Goal: Information Seeking & Learning: Learn about a topic

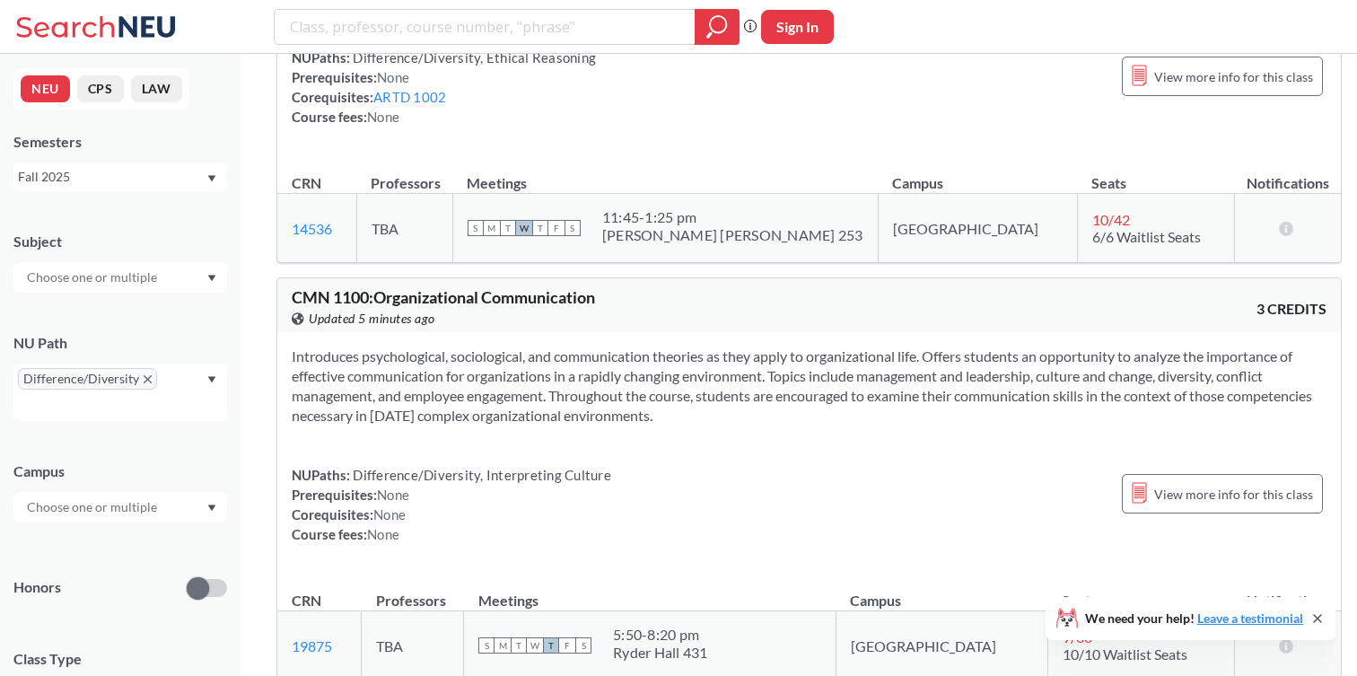
click at [116, 177] on div "Fall 2025" at bounding box center [112, 177] width 188 height 20
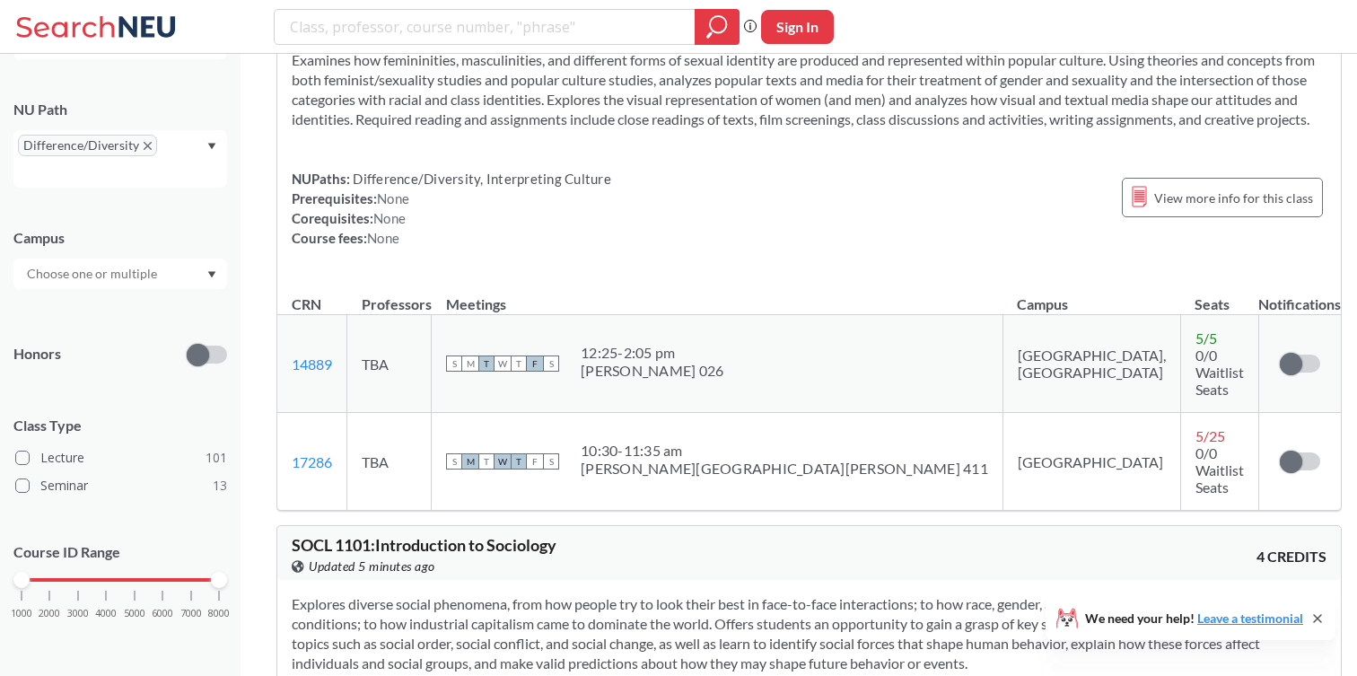
scroll to position [2684, 0]
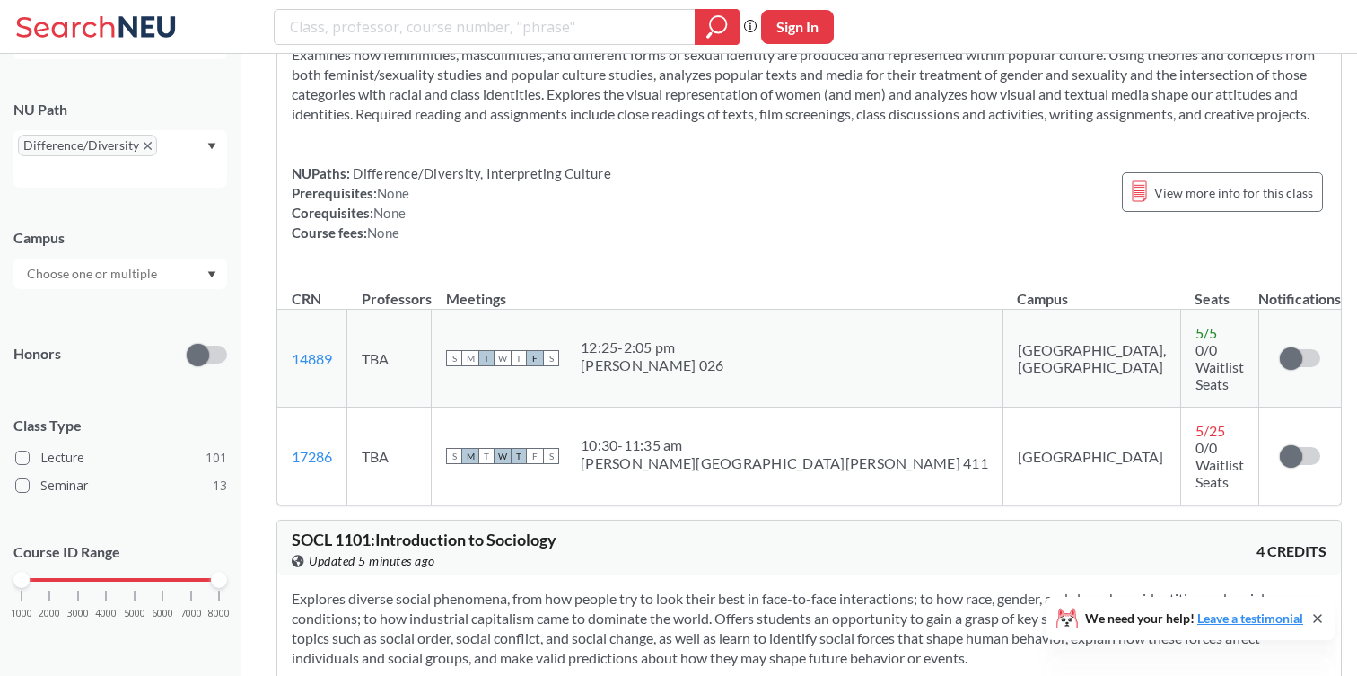
click at [202, 275] on div at bounding box center [120, 273] width 214 height 31
click at [165, 310] on div "Boston ( 109 )" at bounding box center [124, 314] width 203 height 20
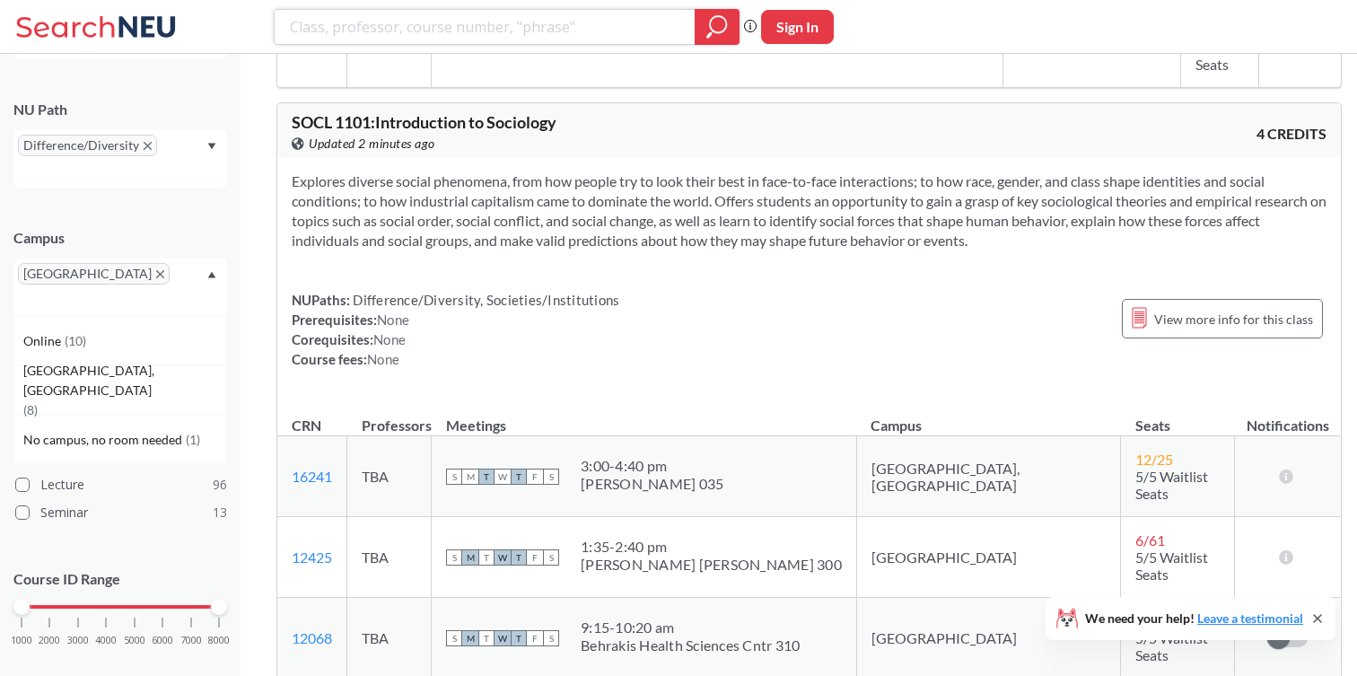
scroll to position [3112, 0]
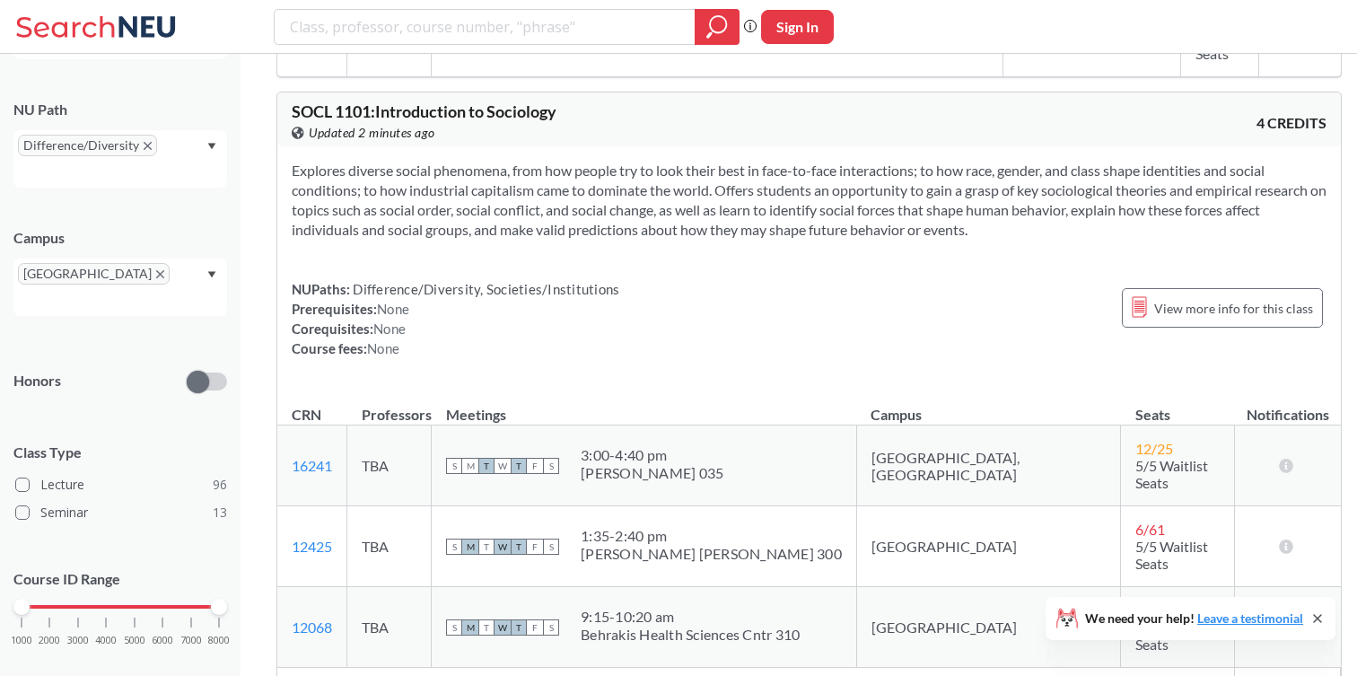
click at [1314, 616] on icon at bounding box center [1317, 618] width 7 height 7
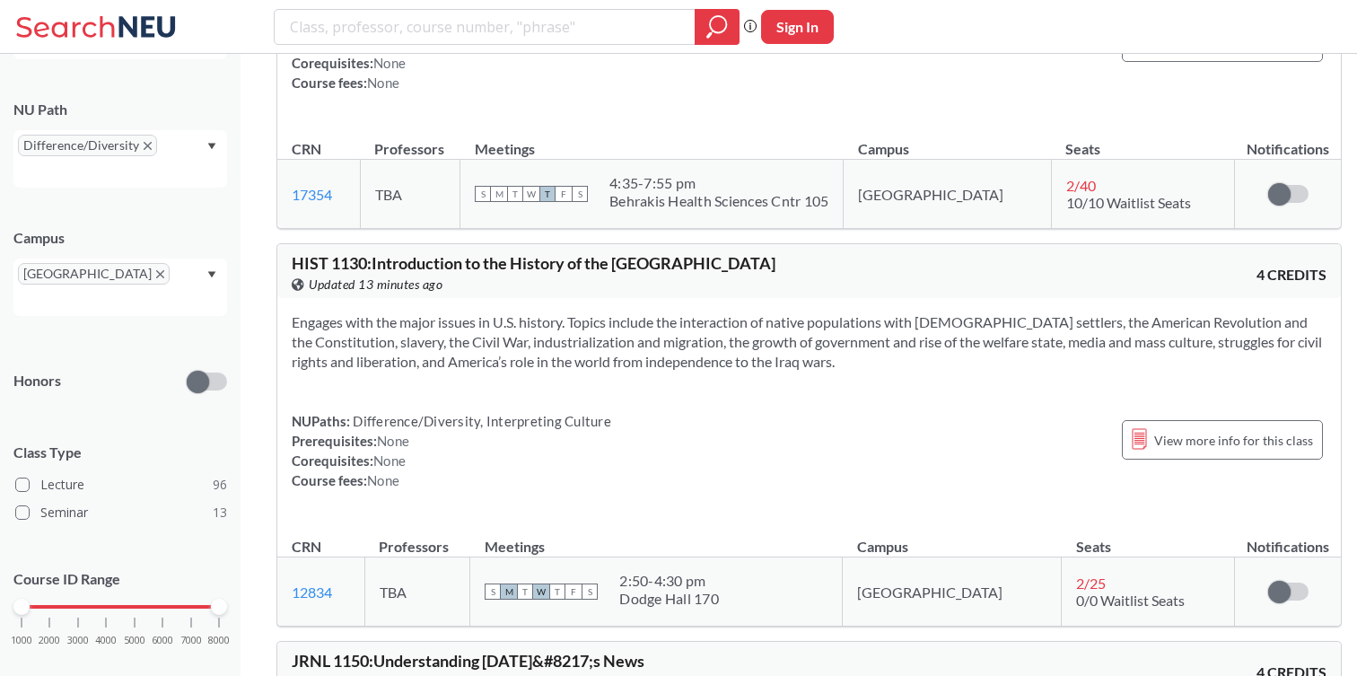
scroll to position [8588, 0]
click at [644, 255] on span "HIST 1130 : Introduction to the History of the [GEOGRAPHIC_DATA]" at bounding box center [534, 265] width 484 height 20
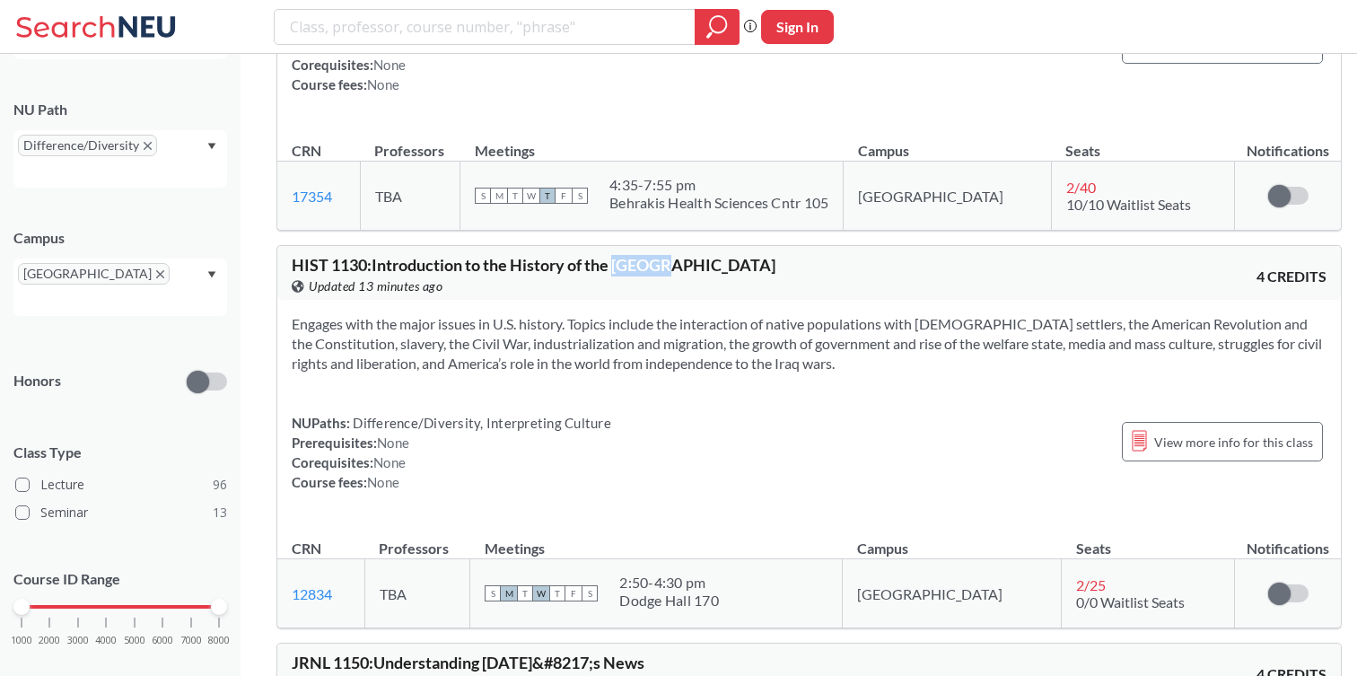
click at [644, 255] on span "HIST 1130 : Introduction to the History of the [GEOGRAPHIC_DATA]" at bounding box center [534, 265] width 484 height 20
copy div "HIST 1130 : Introduction to the History of the [GEOGRAPHIC_DATA] View this cour…"
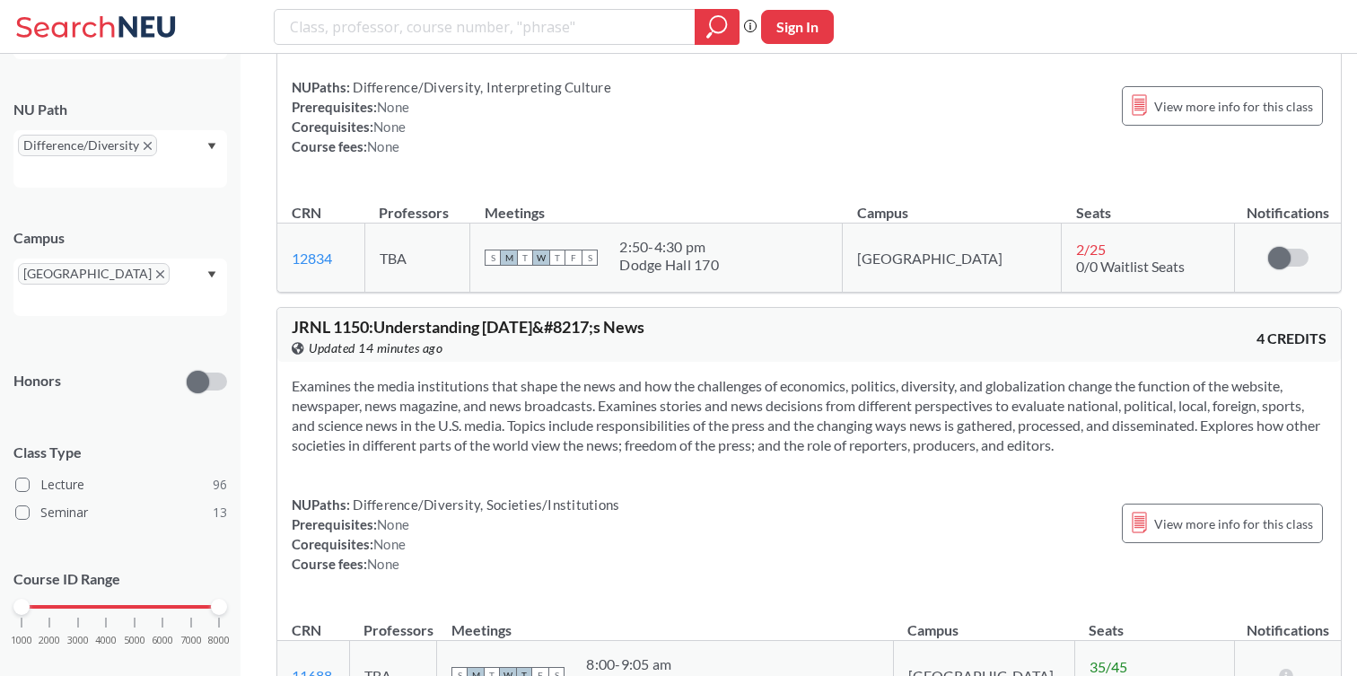
scroll to position [8924, 0]
click at [544, 375] on section "Examines the media institutions that shape the news and how the challenges of e…" at bounding box center [809, 414] width 1035 height 79
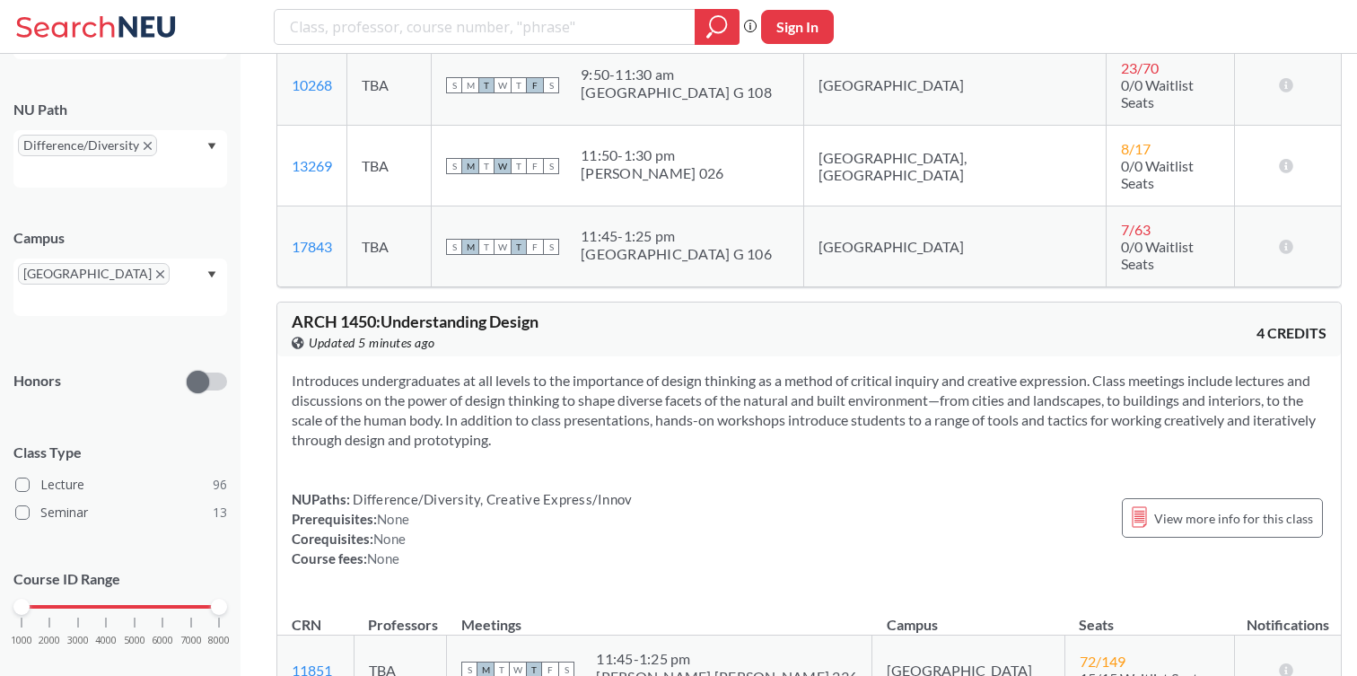
scroll to position [14653, 0]
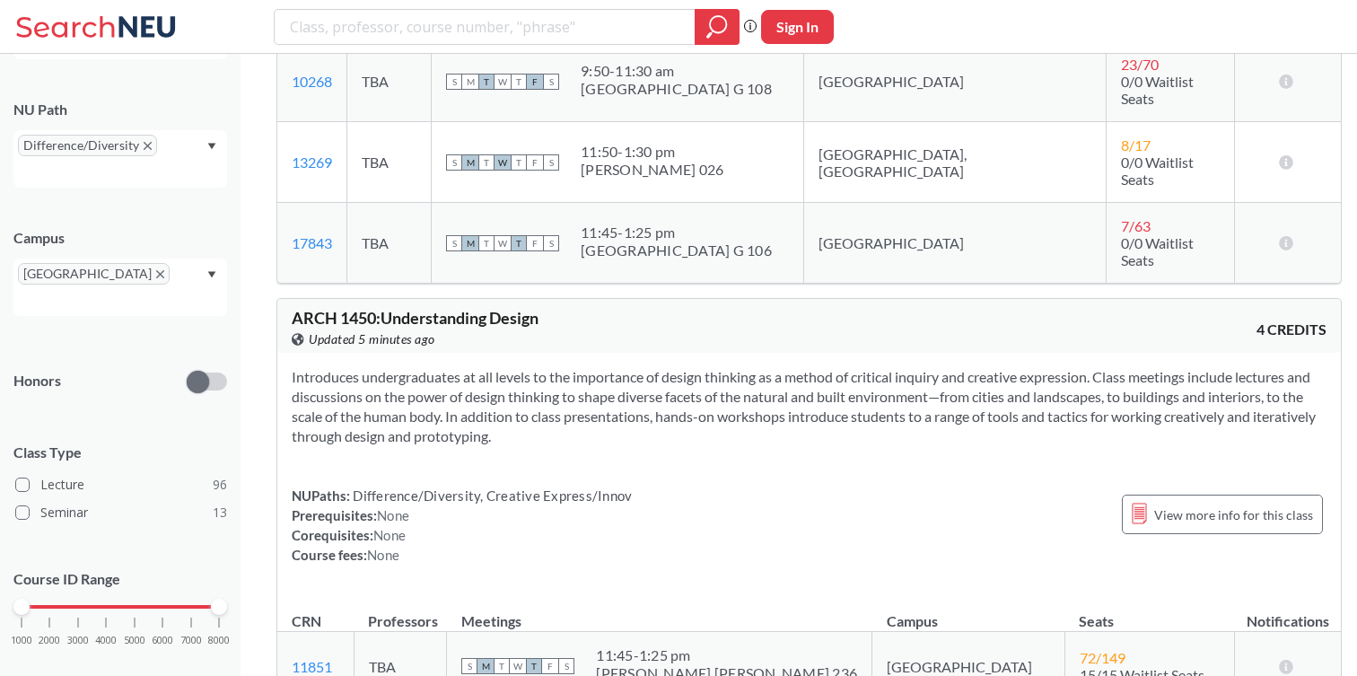
click at [146, 147] on icon "X to remove pill" at bounding box center [148, 146] width 8 height 8
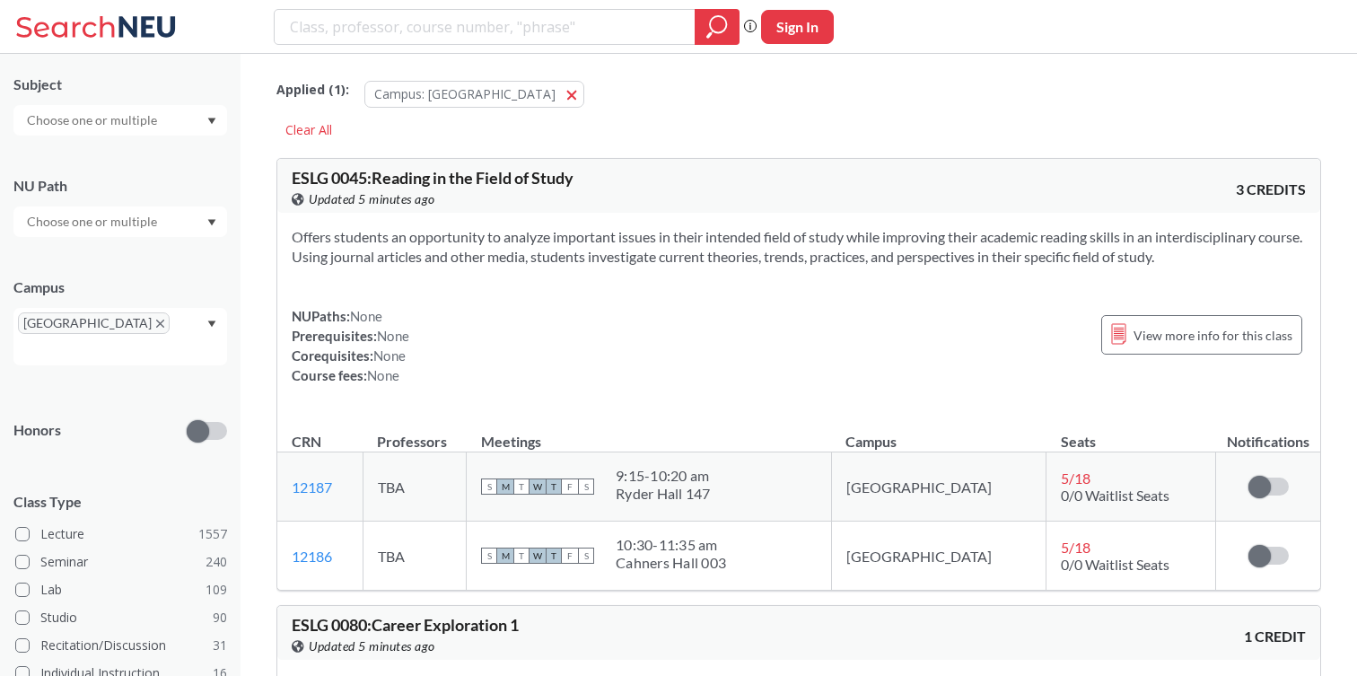
scroll to position [233, 0]
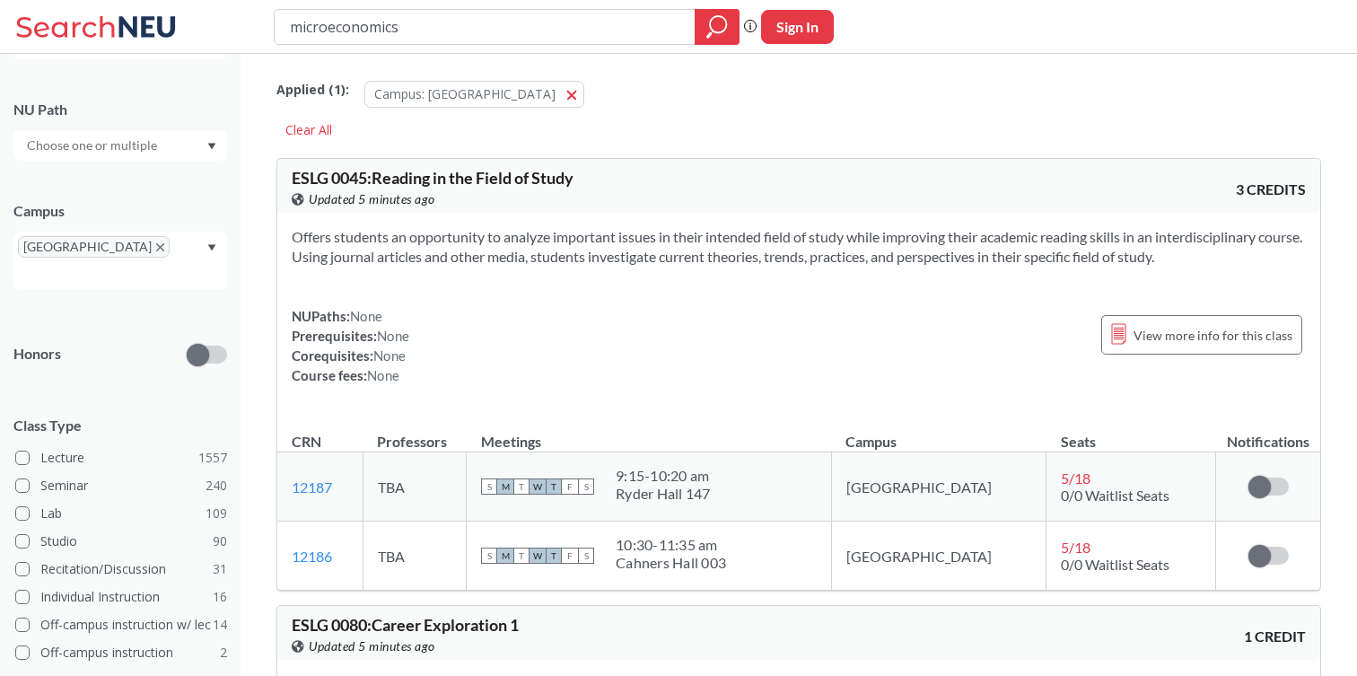
type input "microeconomics"
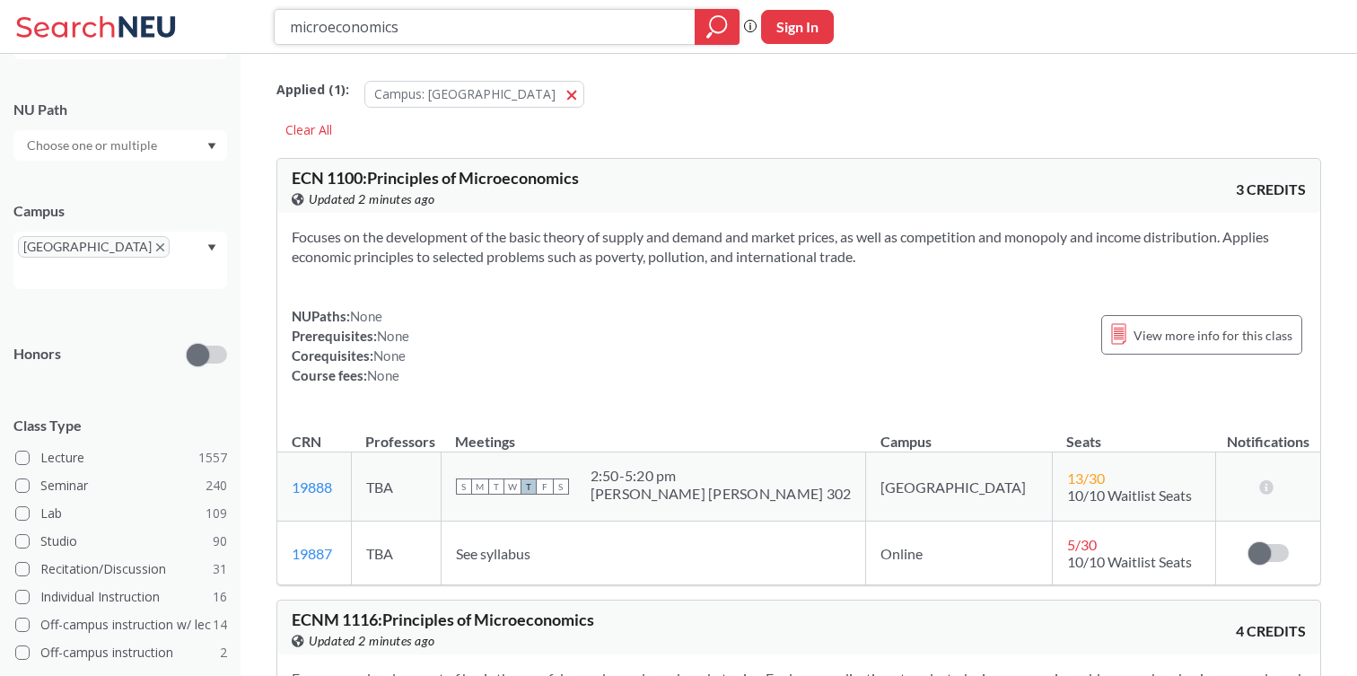
click at [502, 39] on input "microeconomics" at bounding box center [485, 27] width 394 height 31
click at [188, 149] on div at bounding box center [120, 145] width 214 height 31
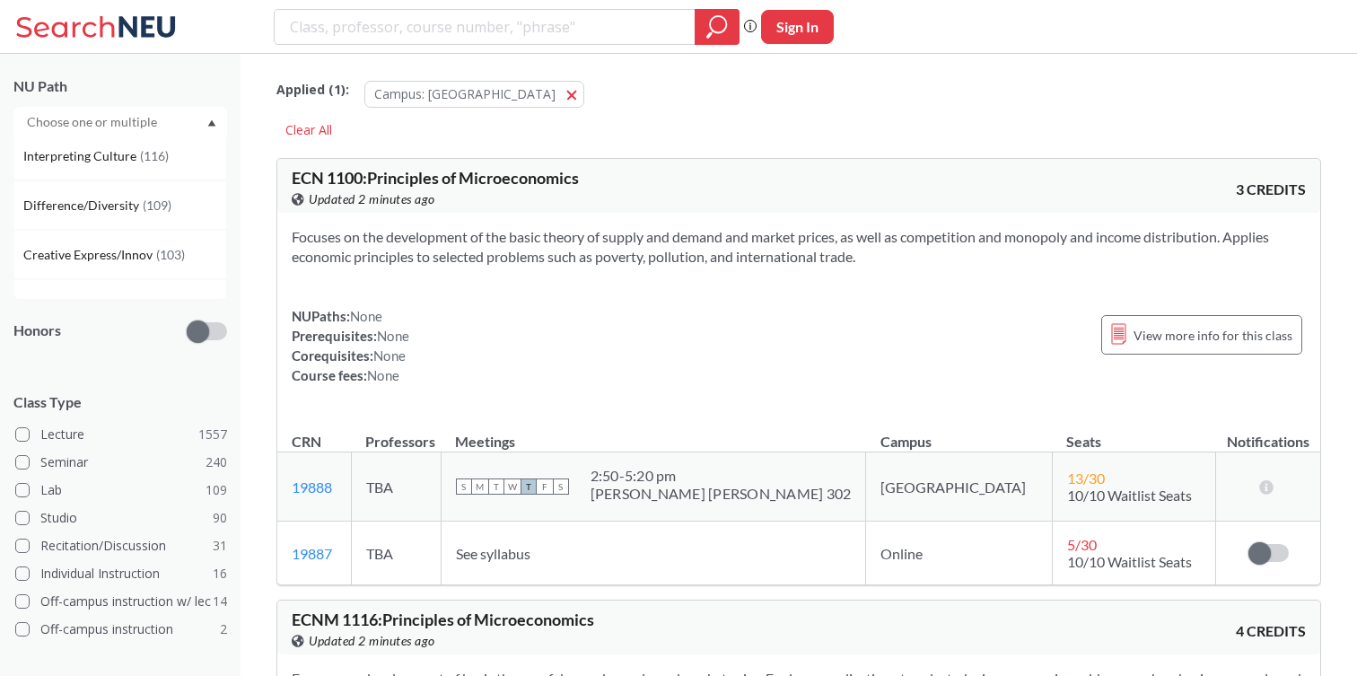
scroll to position [115, 0]
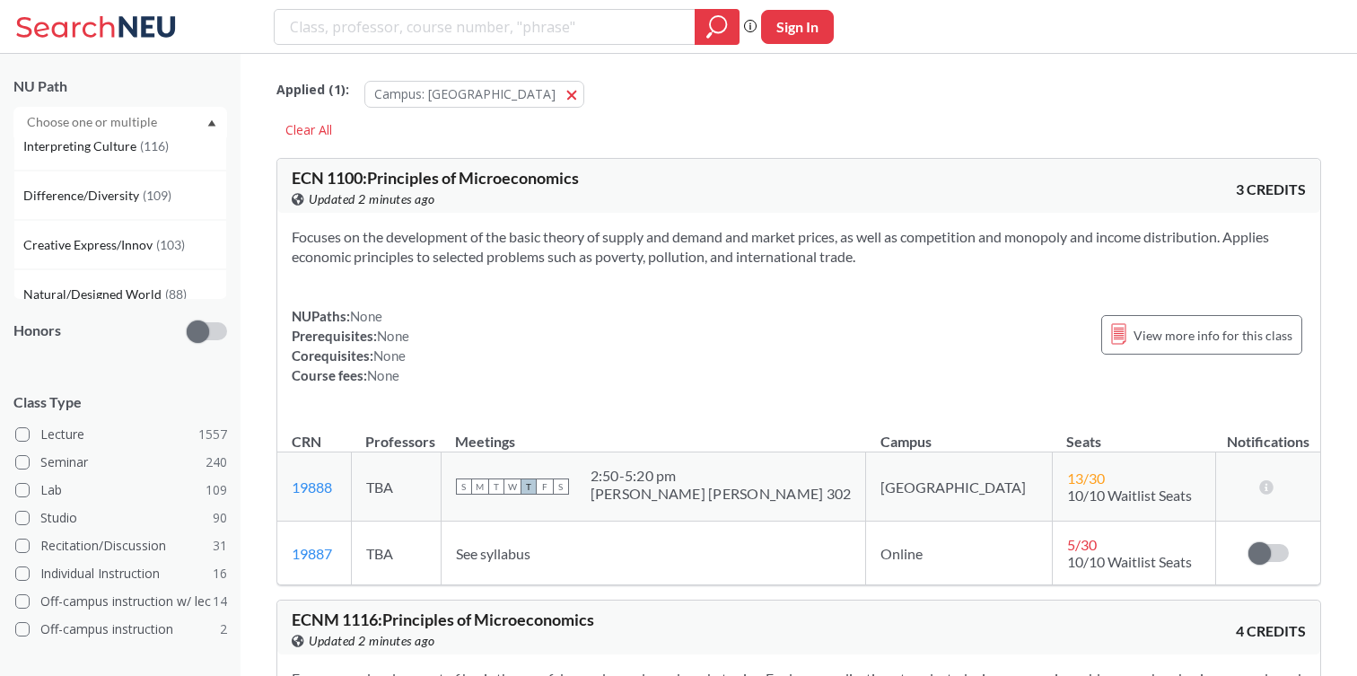
click at [134, 203] on span "Difference/Diversity" at bounding box center [82, 196] width 119 height 20
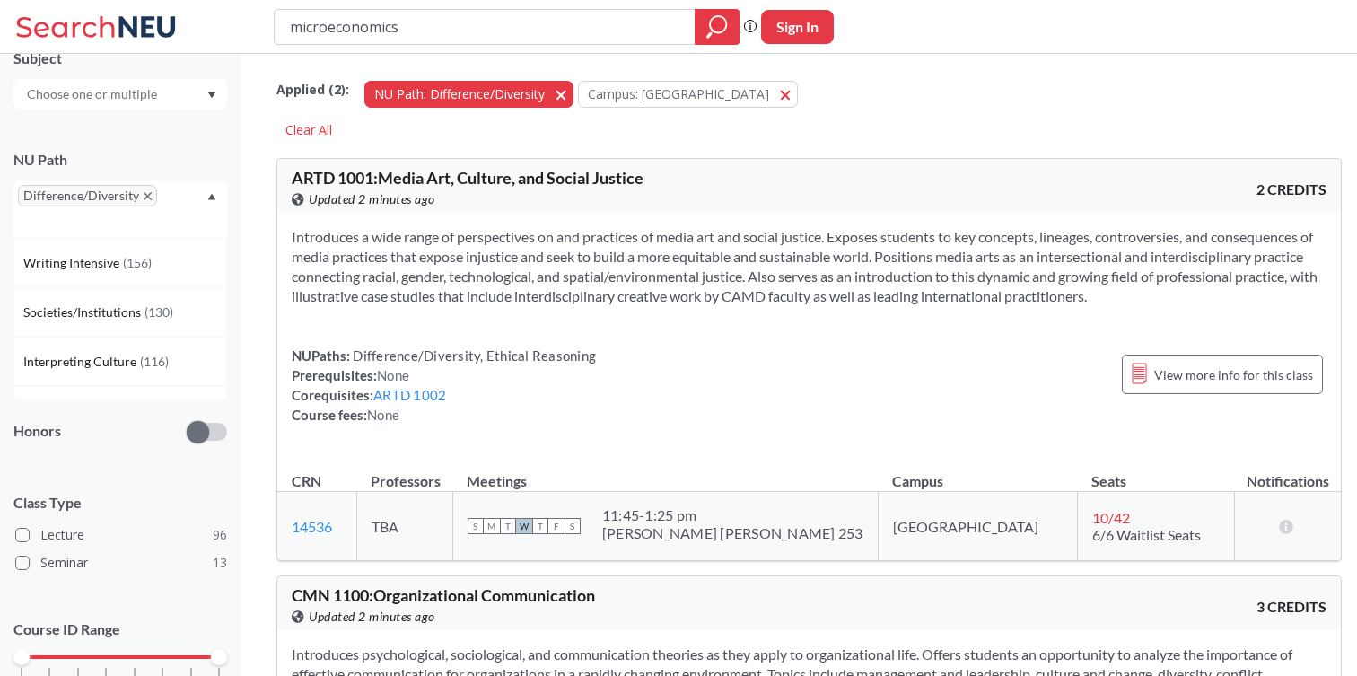
scroll to position [239, 0]
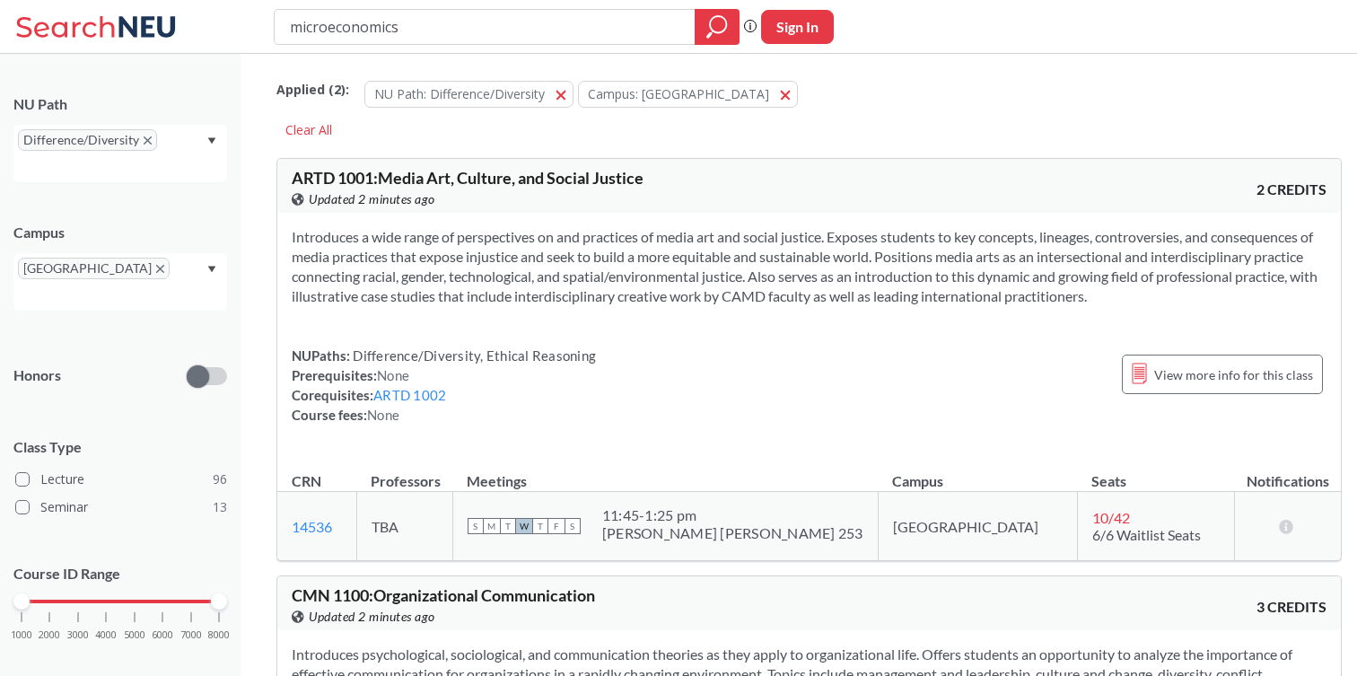
click at [607, 39] on input "microeconomics" at bounding box center [485, 27] width 394 height 31
click at [750, 240] on section "Introduces a wide range of perspectives on and practices of media art and socia…" at bounding box center [809, 266] width 1035 height 79
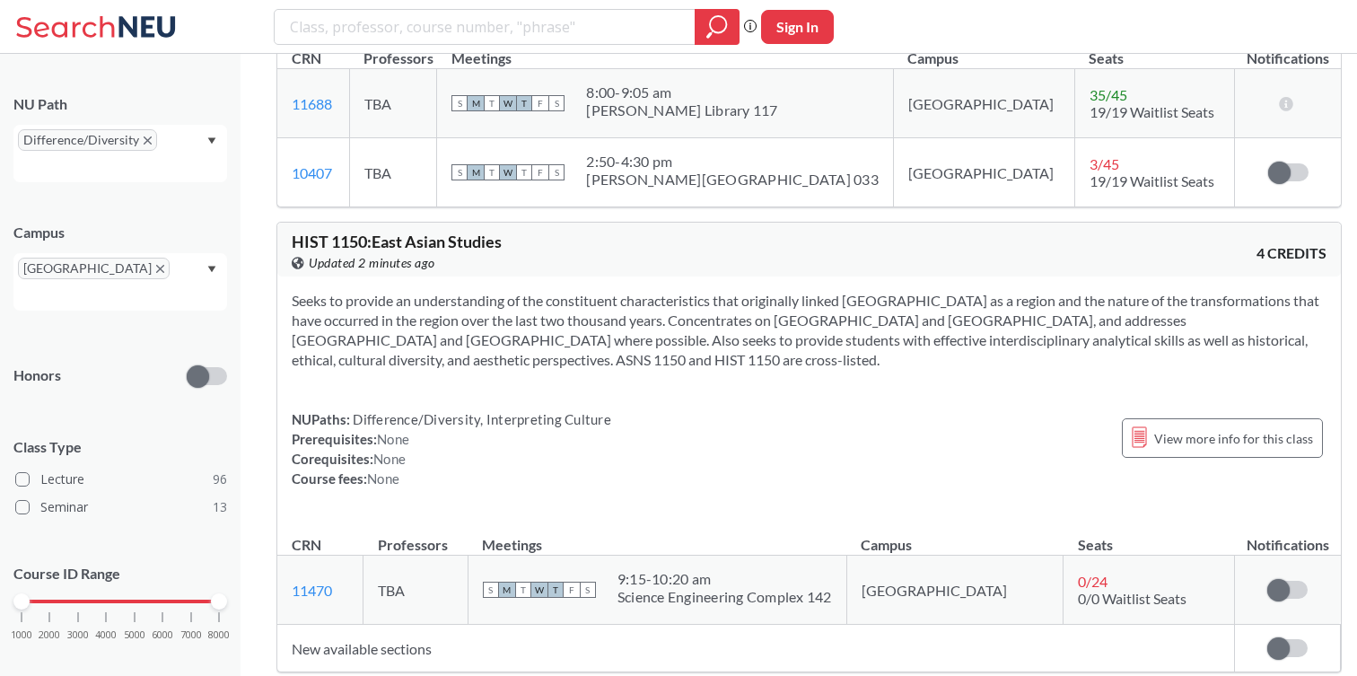
scroll to position [9948, 0]
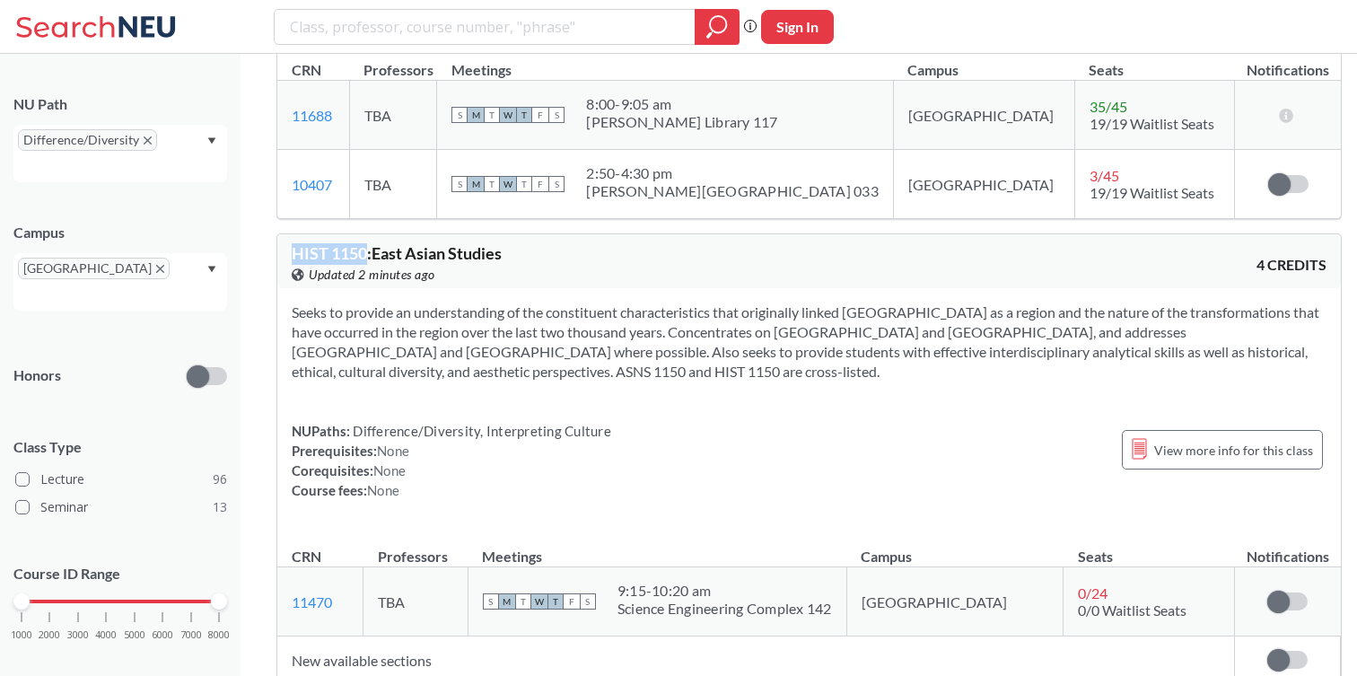
drag, startPoint x: 365, startPoint y: 110, endPoint x: 290, endPoint y: 109, distance: 75.4
click at [290, 234] on div "HIST 1150 : East Asian Studies View this course on Banner. Updated 2 minutes ag…" at bounding box center [808, 261] width 1063 height 54
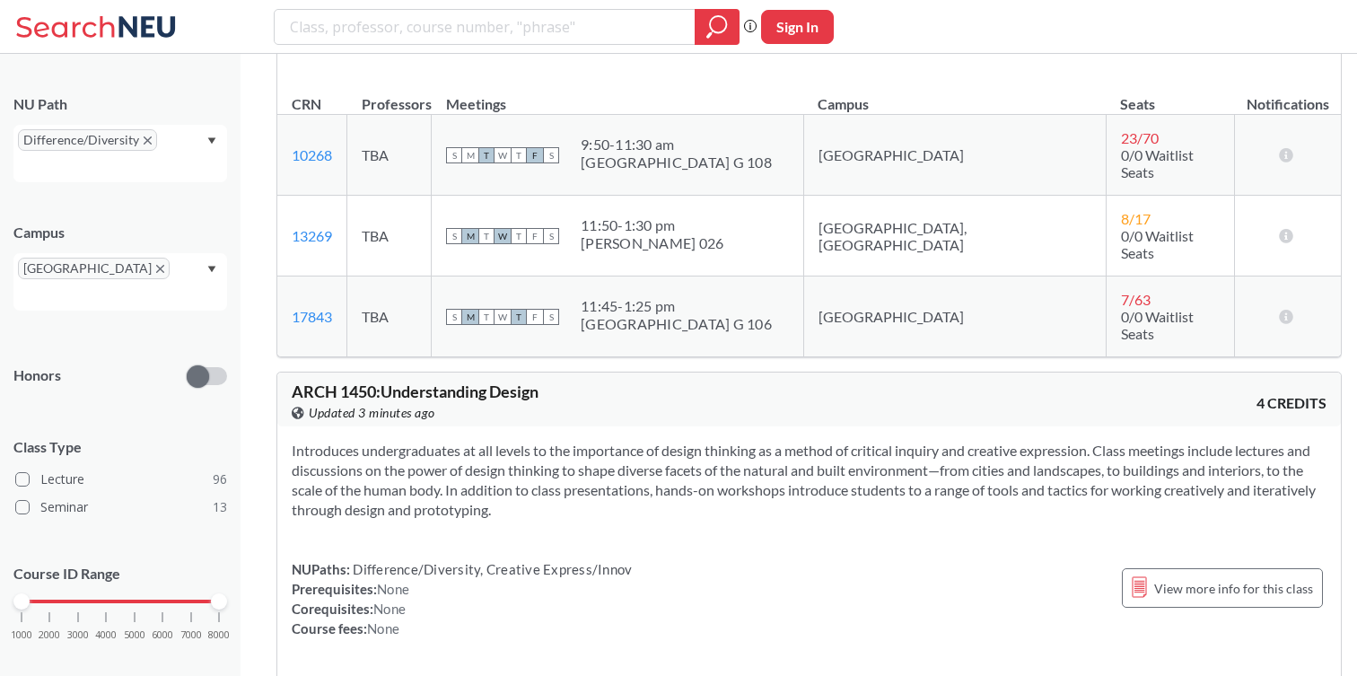
scroll to position [14560, 0]
click at [497, 381] on div "ARCH 1450 : Understanding Design View this course on Banner. Updated 3 minutes …" at bounding box center [551, 400] width 518 height 39
copy div "ARCH 1450 : Understanding Design View this course on Banner."
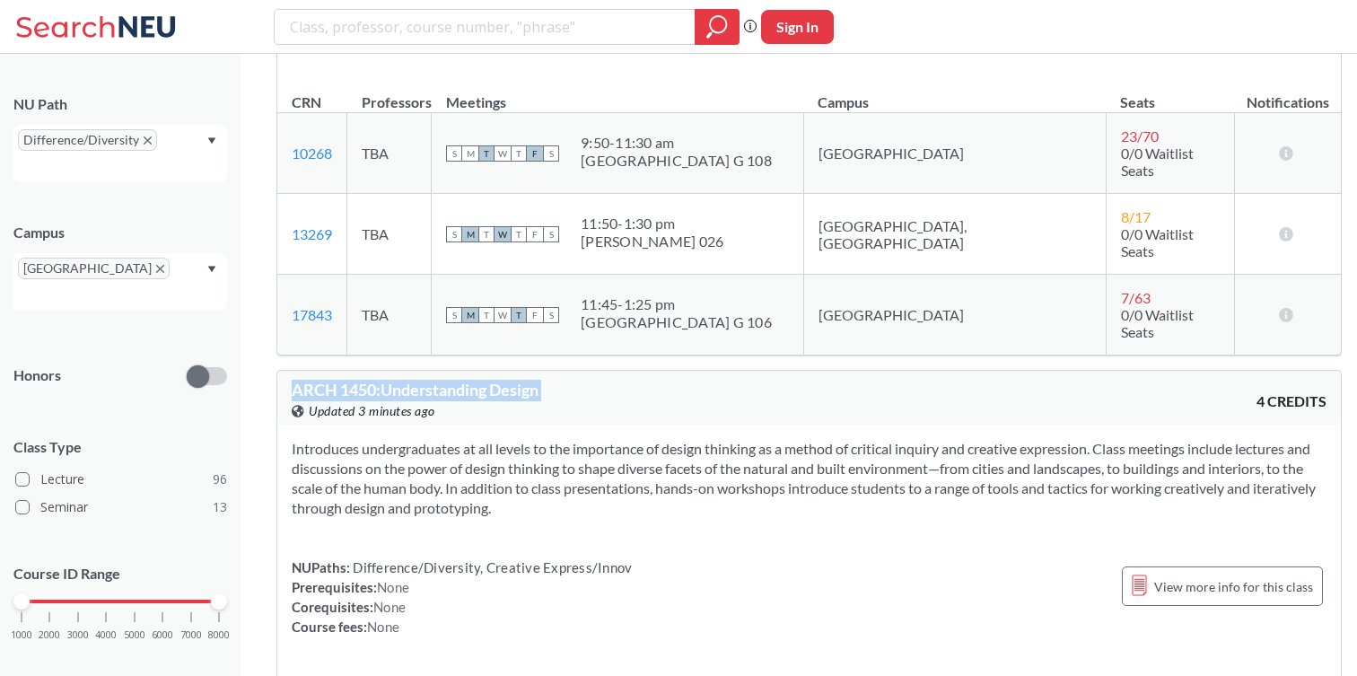
click at [486, 381] on div "ARCH 1450 : Understanding Design View this course on Banner. Updated 3 minutes …" at bounding box center [551, 400] width 518 height 39
drag, startPoint x: 376, startPoint y: 195, endPoint x: 261, endPoint y: 194, distance: 114.9
copy span "ARCH 1450"
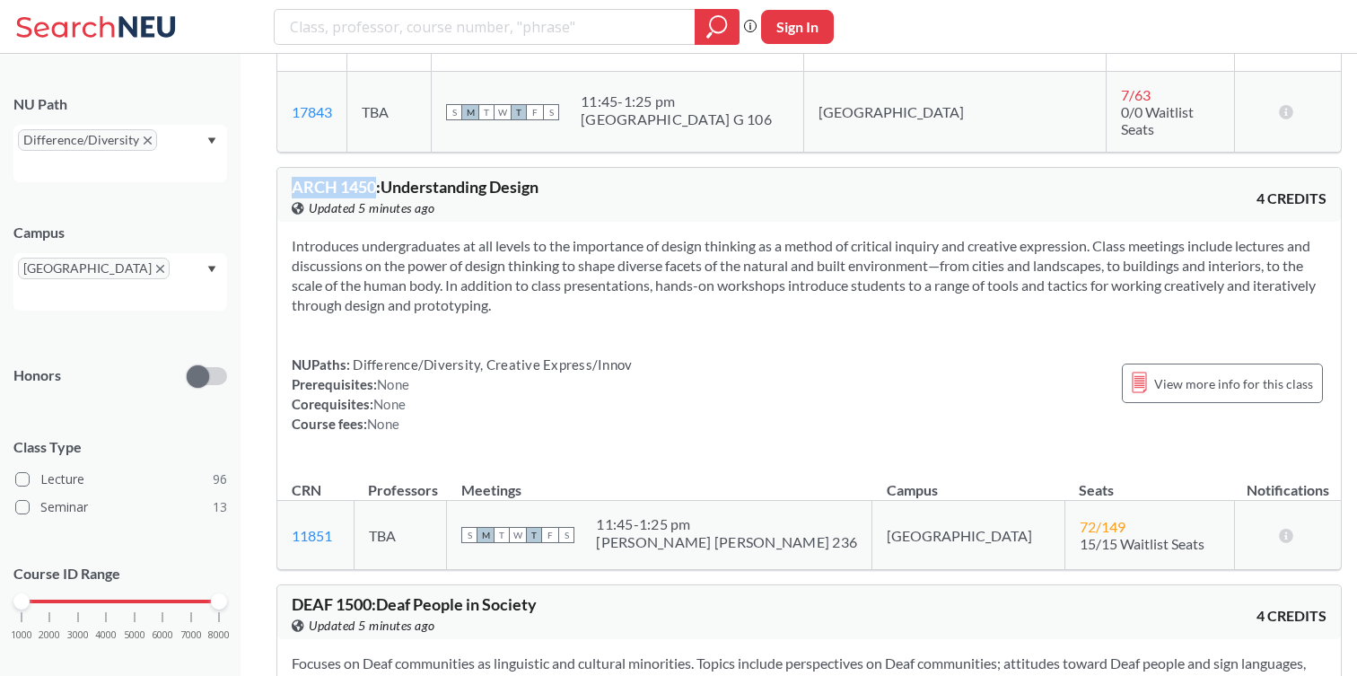
scroll to position [14770, 0]
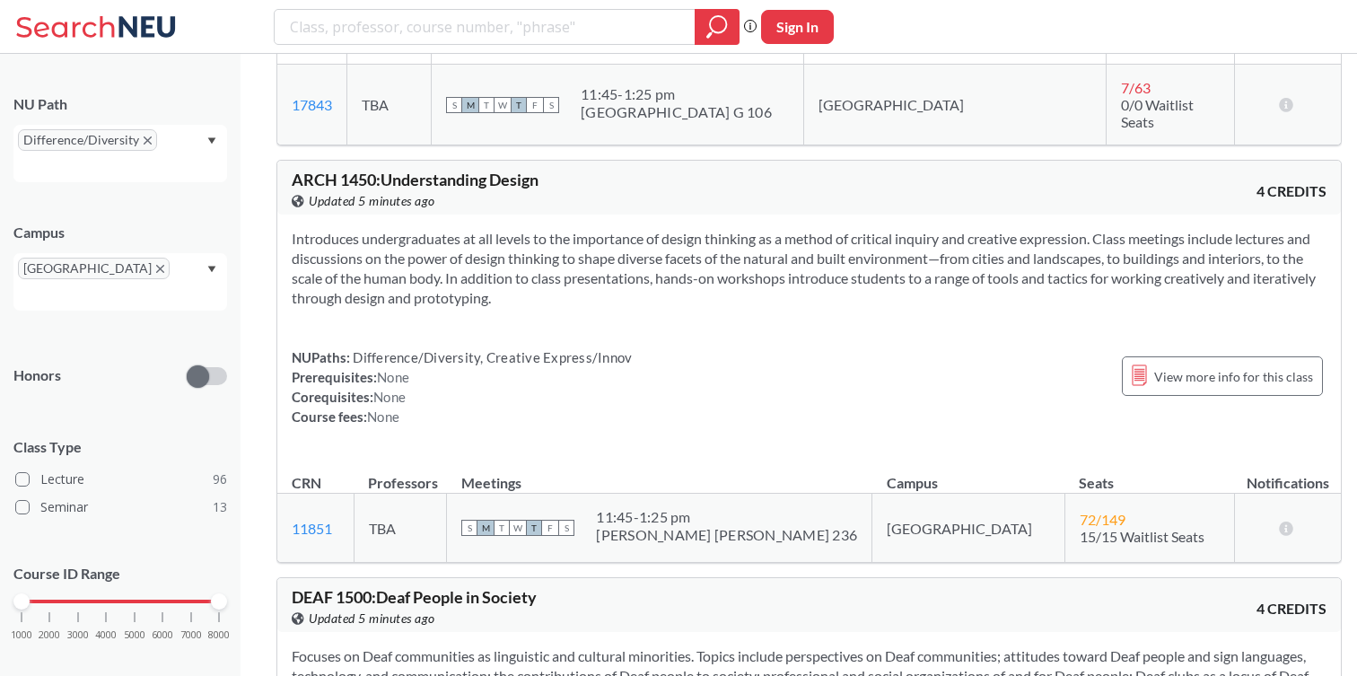
click at [806, 578] on div "DEAF 1500 : Deaf People in Society View this course on Banner. Updated 5 minute…" at bounding box center [808, 605] width 1063 height 54
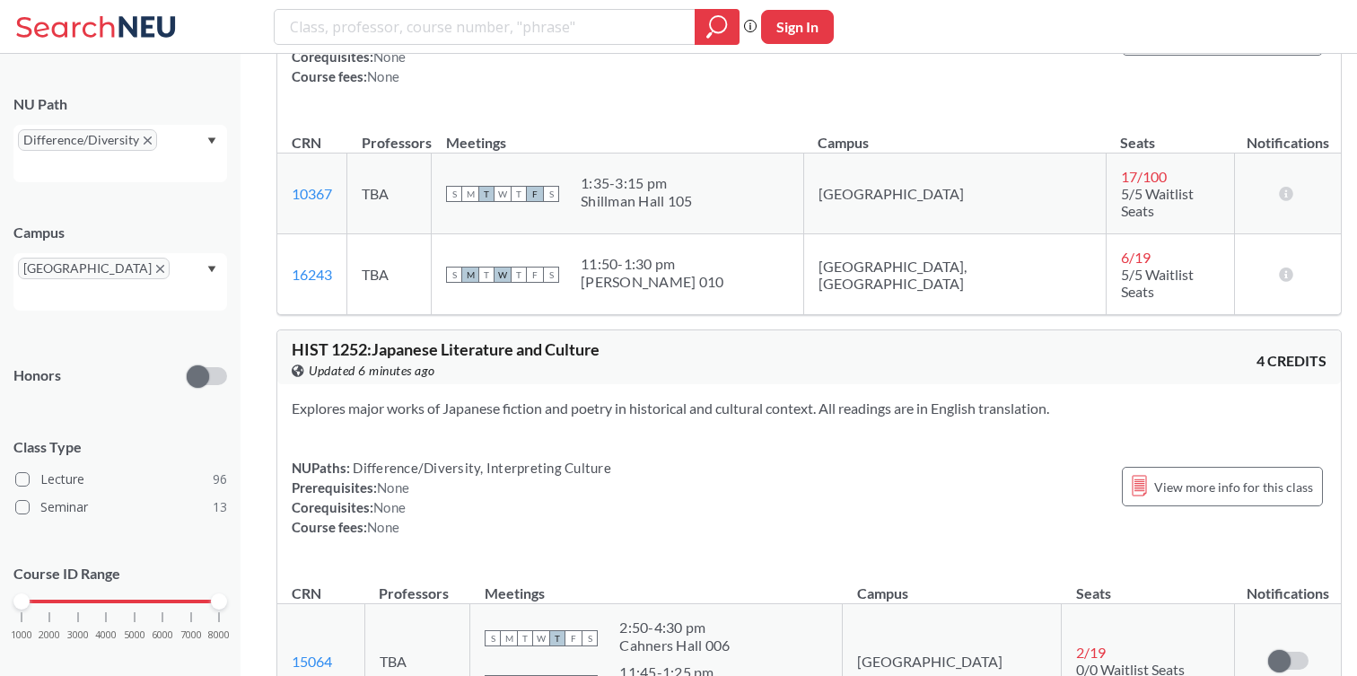
scroll to position [12610, 0]
